Goal: Transaction & Acquisition: Purchase product/service

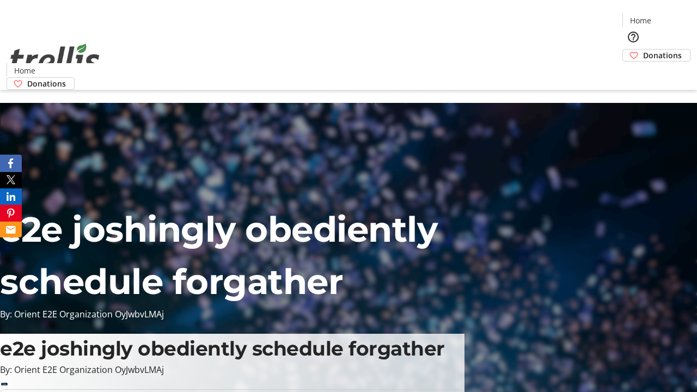
click at [643, 50] on span "Donations" at bounding box center [662, 55] width 39 height 11
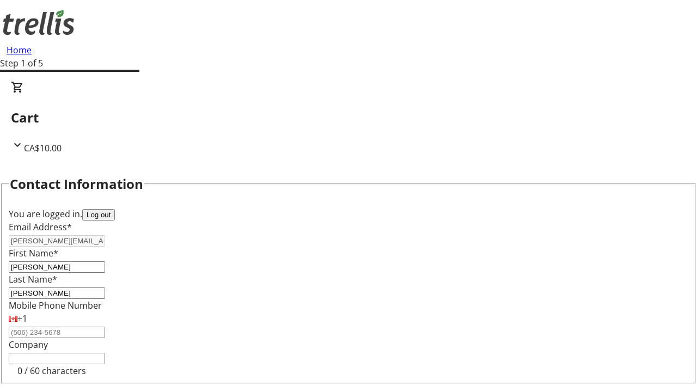
select select "CA"
type input "[STREET_ADDRESS][PERSON_NAME]"
type input "Kelowna"
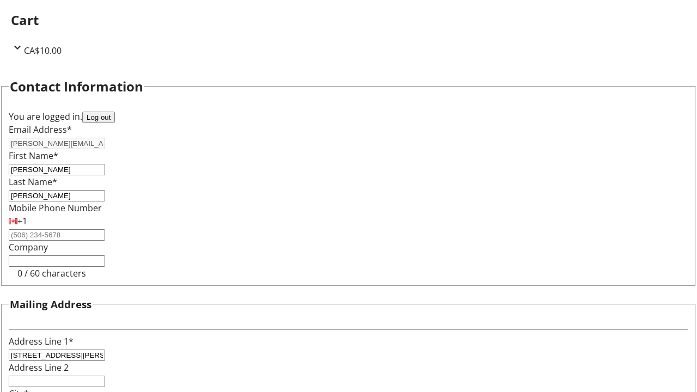
select select "BC"
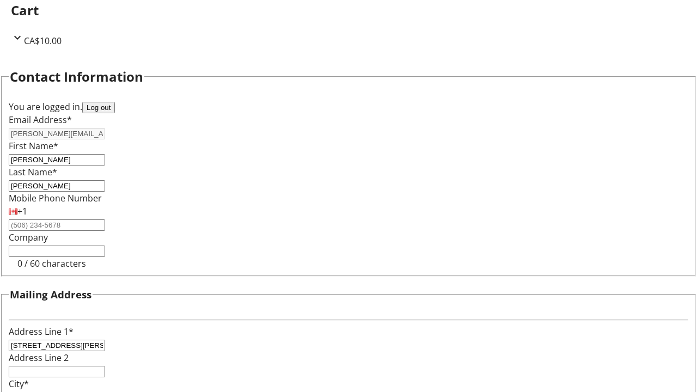
type input "Kelowna"
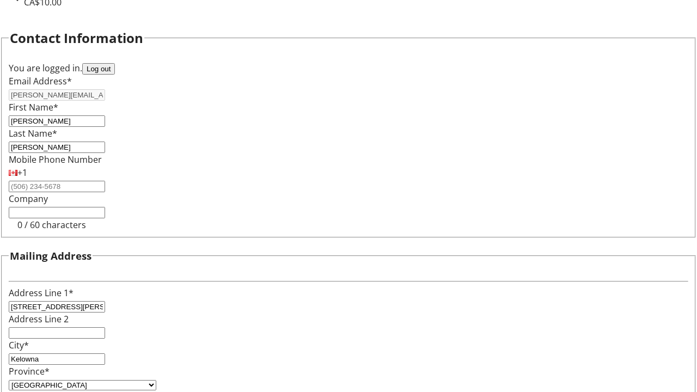
type input "V1Y 0C2"
